Goal: Book appointment/travel/reservation

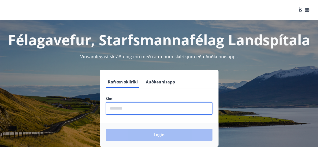
click at [119, 109] on input "phone" at bounding box center [159, 108] width 107 height 12
type input "********"
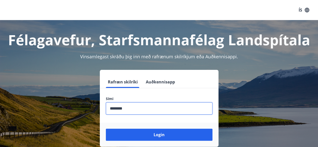
click at [106, 129] on button "Login" at bounding box center [159, 135] width 107 height 12
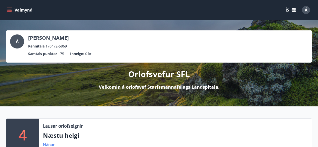
click at [8, 10] on icon "menu" at bounding box center [10, 10] width 6 height 1
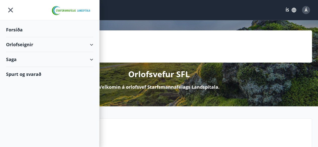
click at [15, 43] on div "Orlofseignir" at bounding box center [49, 44] width 87 height 15
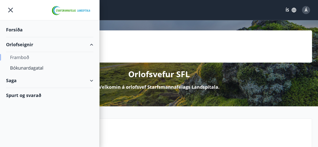
click at [19, 58] on div "Framboð" at bounding box center [49, 57] width 79 height 11
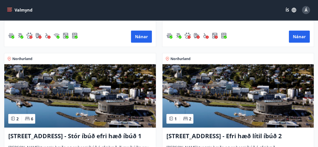
scroll to position [629, 0]
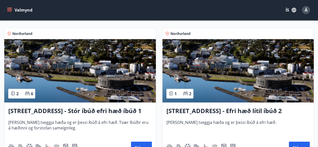
click at [106, 113] on h3 "[STREET_ADDRESS] - Stór íbúð efri hæð íbúð 1" at bounding box center [80, 111] width 144 height 9
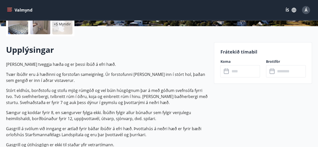
scroll to position [126, 0]
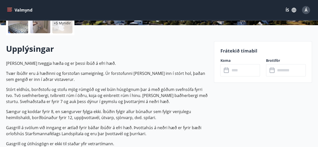
click at [246, 72] on input "text" at bounding box center [245, 70] width 30 height 12
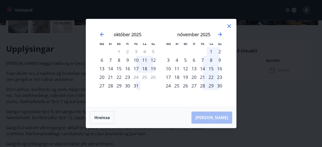
click at [230, 25] on icon at bounding box center [229, 26] width 6 height 6
